Goal: Find specific page/section: Find specific page/section

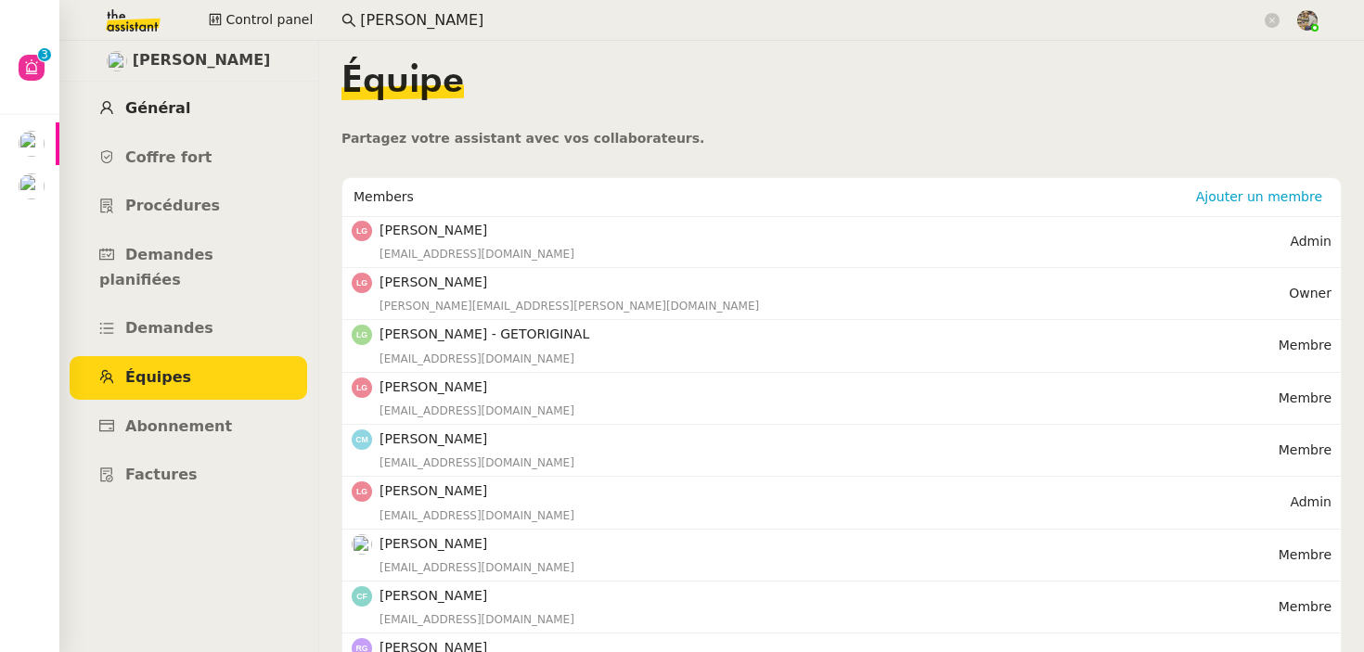
click at [171, 101] on span "Général" at bounding box center [157, 108] width 65 height 18
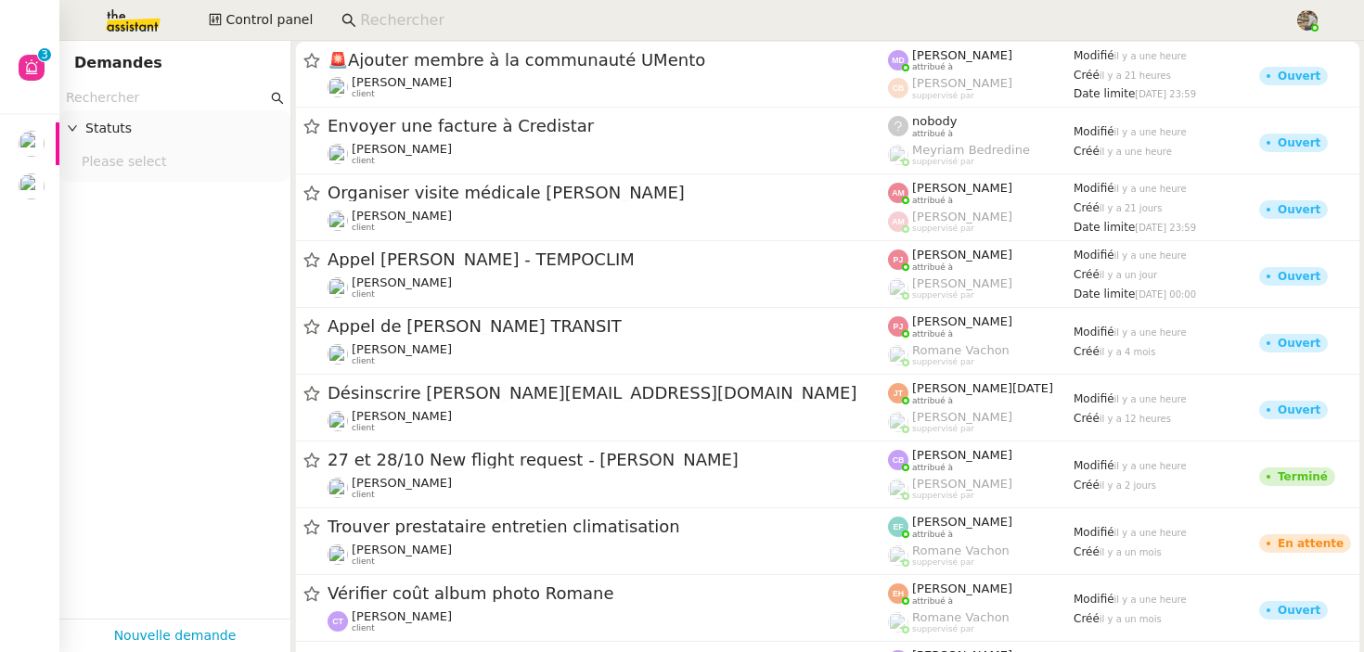
click at [409, 9] on input at bounding box center [818, 20] width 916 height 25
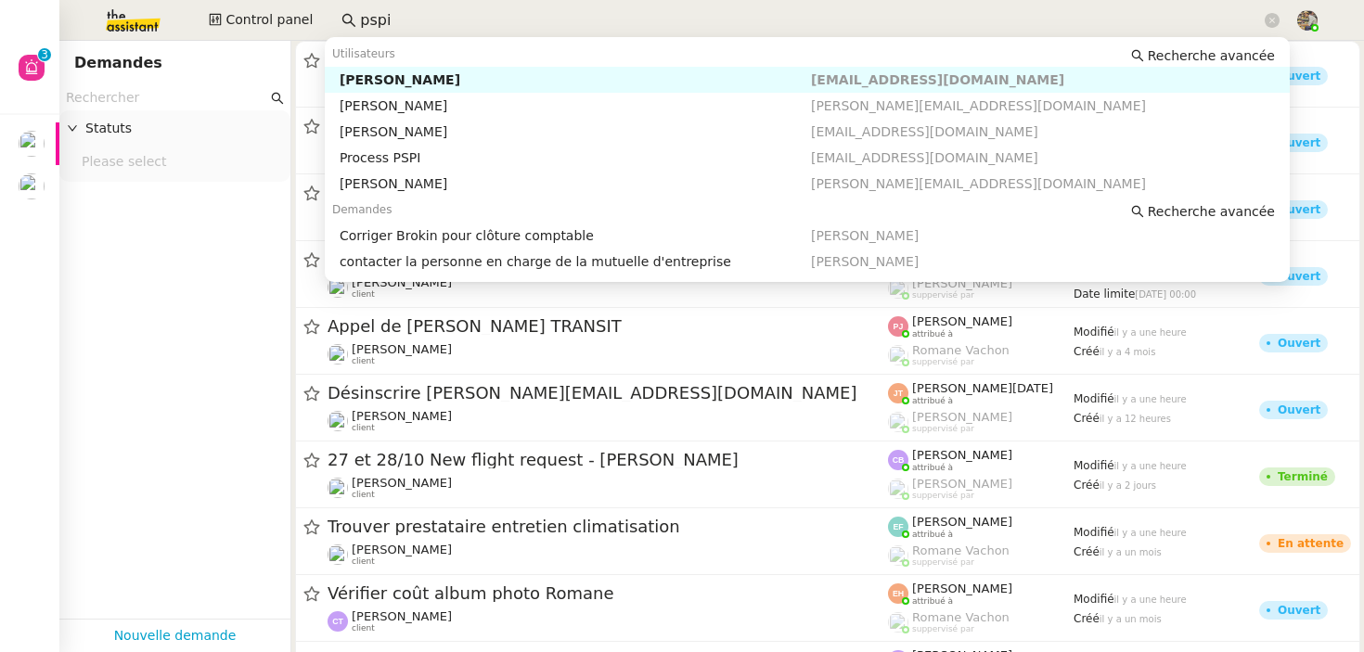
click at [413, 80] on div "[PERSON_NAME]" at bounding box center [575, 79] width 471 height 17
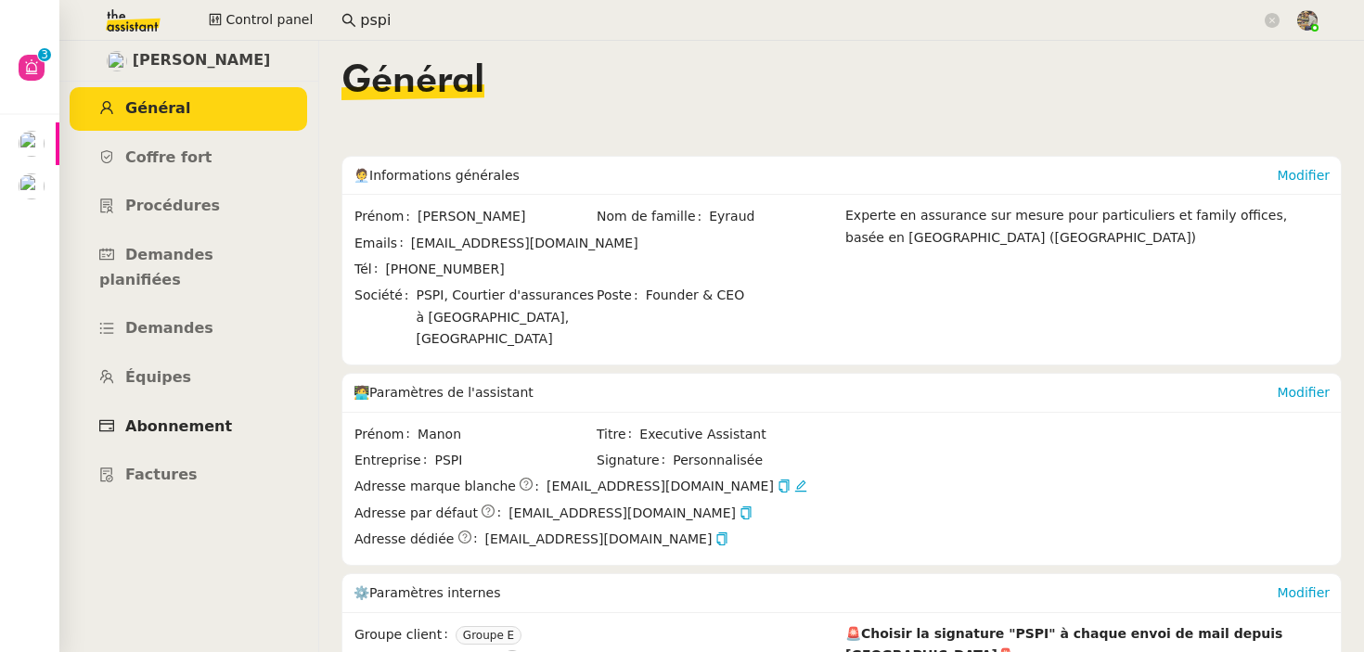
click at [178, 412] on link "Abonnement" at bounding box center [189, 427] width 238 height 44
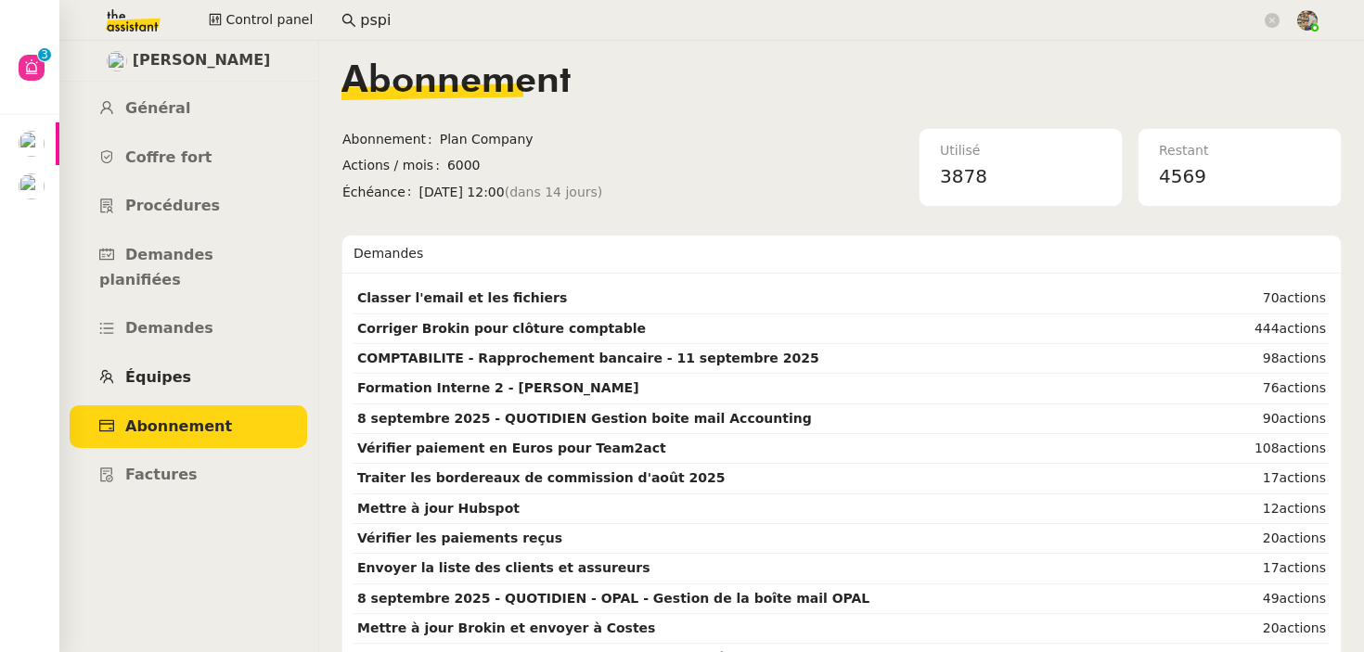
click at [214, 374] on link "Équipes" at bounding box center [189, 378] width 238 height 44
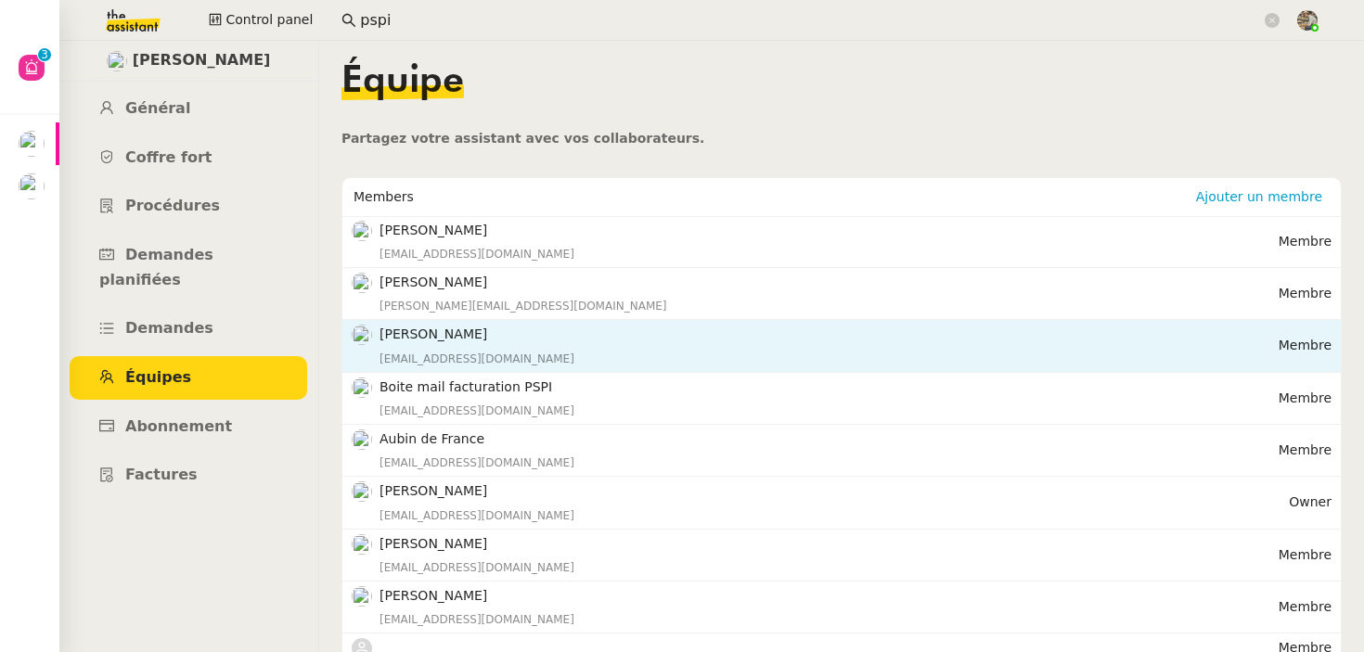
scroll to position [169, 0]
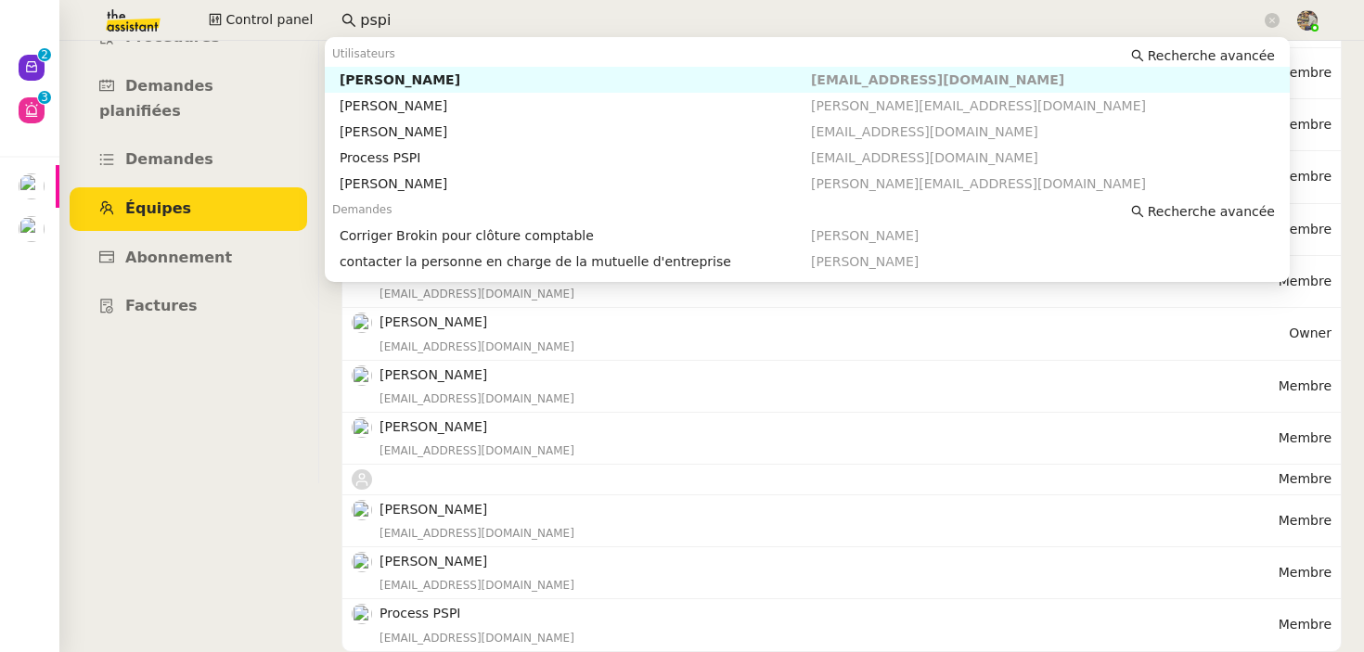
click at [392, 31] on input "pspi" at bounding box center [810, 20] width 901 height 25
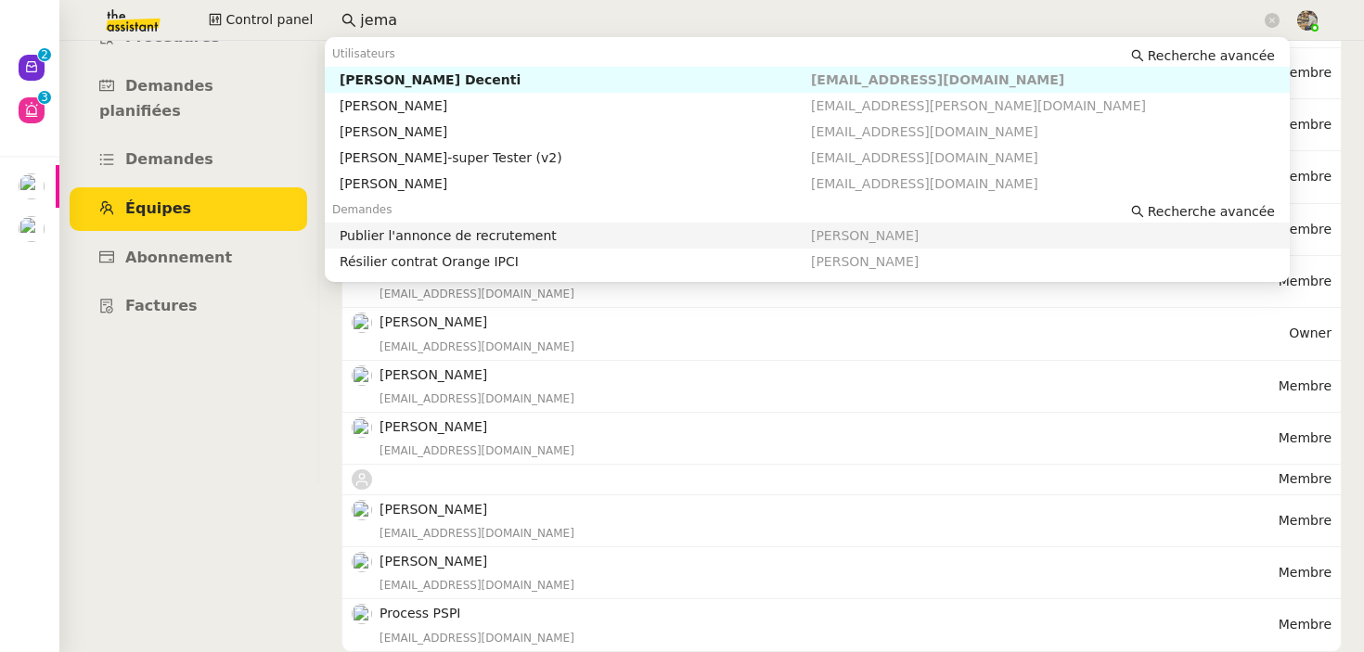
type input "jema"
